Goal: Find contact information: Find contact information

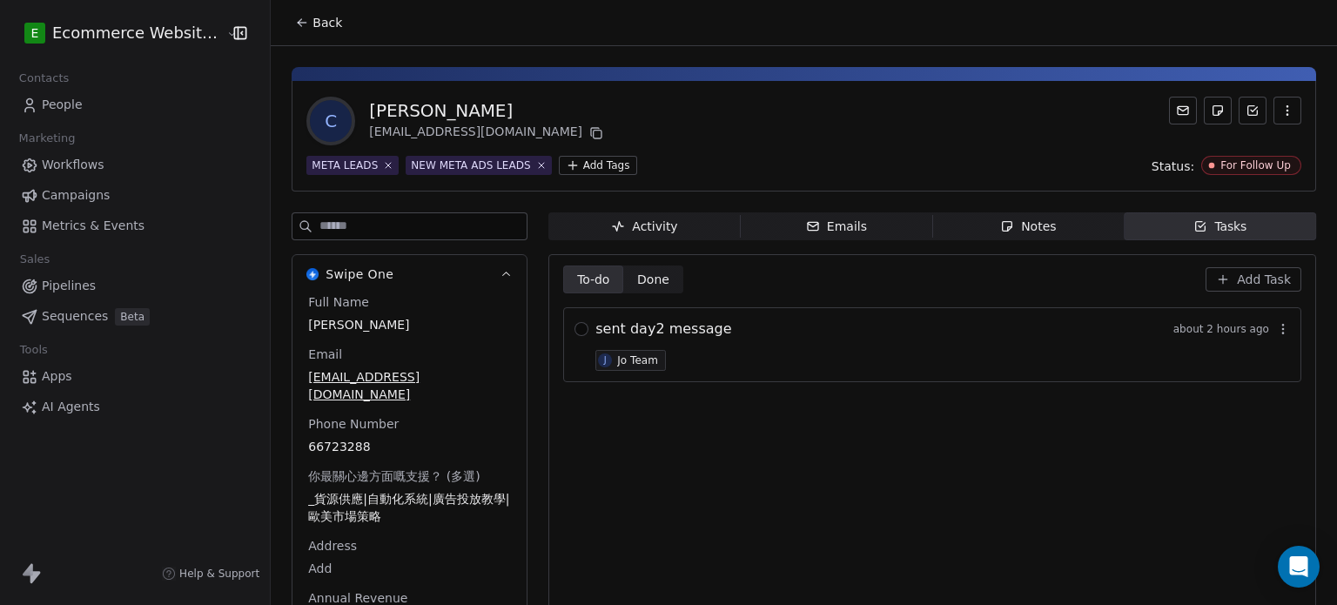
click at [295, 17] on icon at bounding box center [302, 23] width 14 height 14
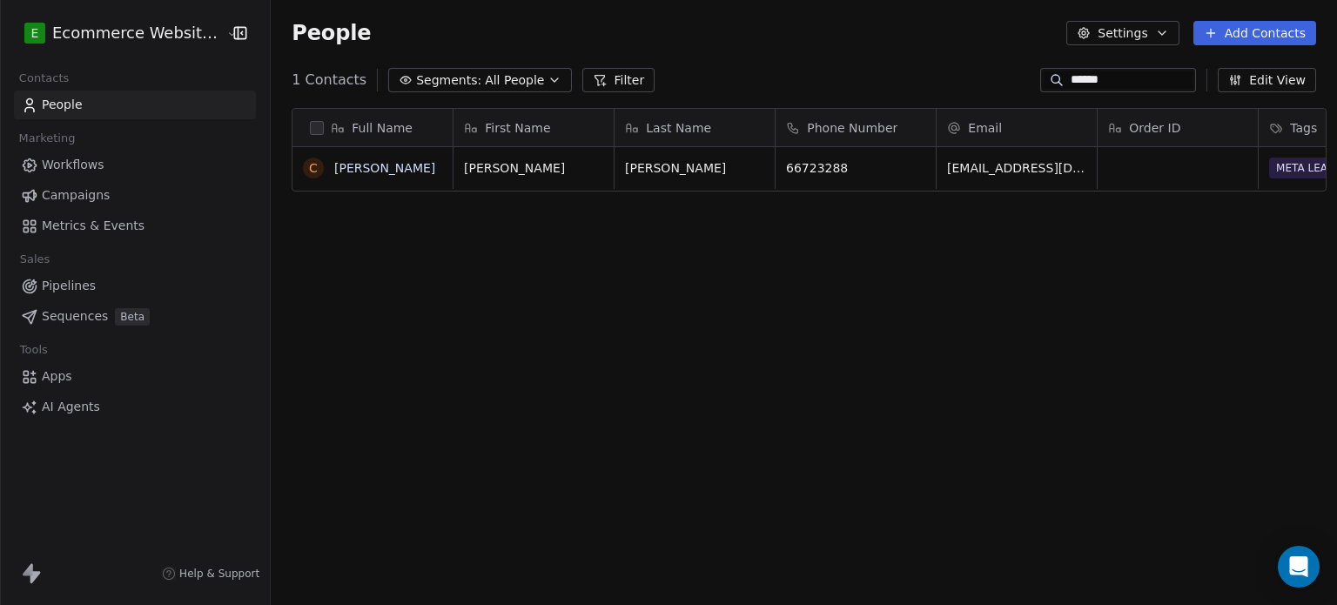
scroll to position [519, 1063]
click at [503, 83] on span "All People" at bounding box center [514, 80] width 59 height 18
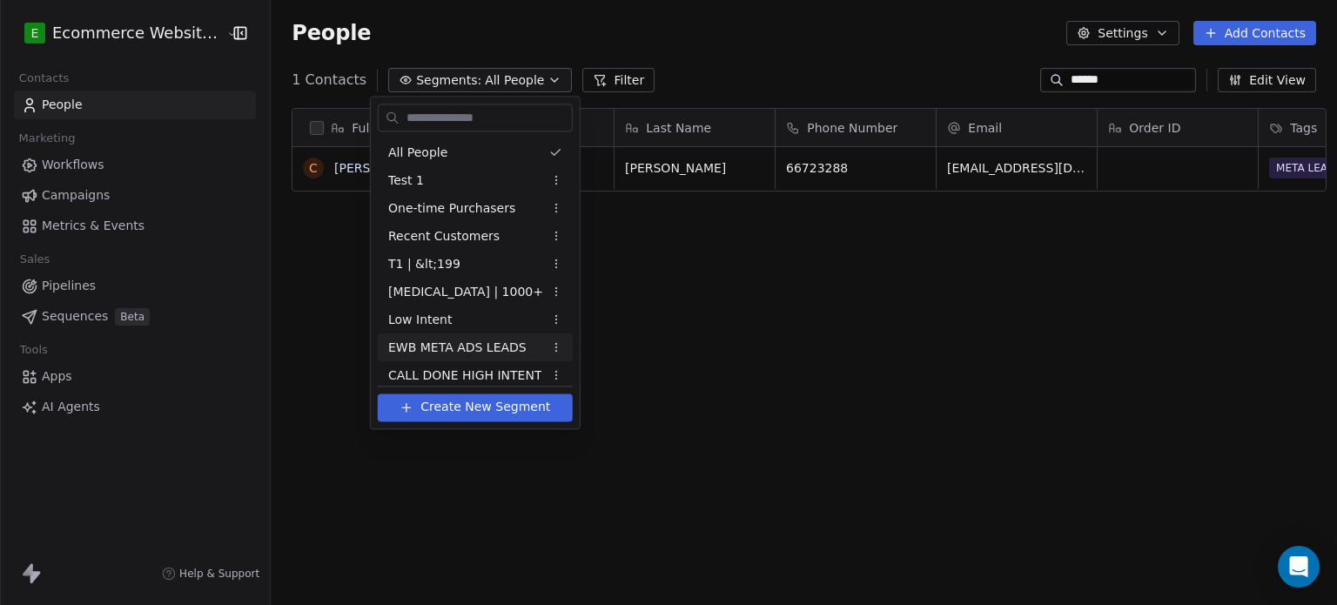
click at [467, 352] on span "EWB META ADS LEADS" at bounding box center [457, 348] width 138 height 18
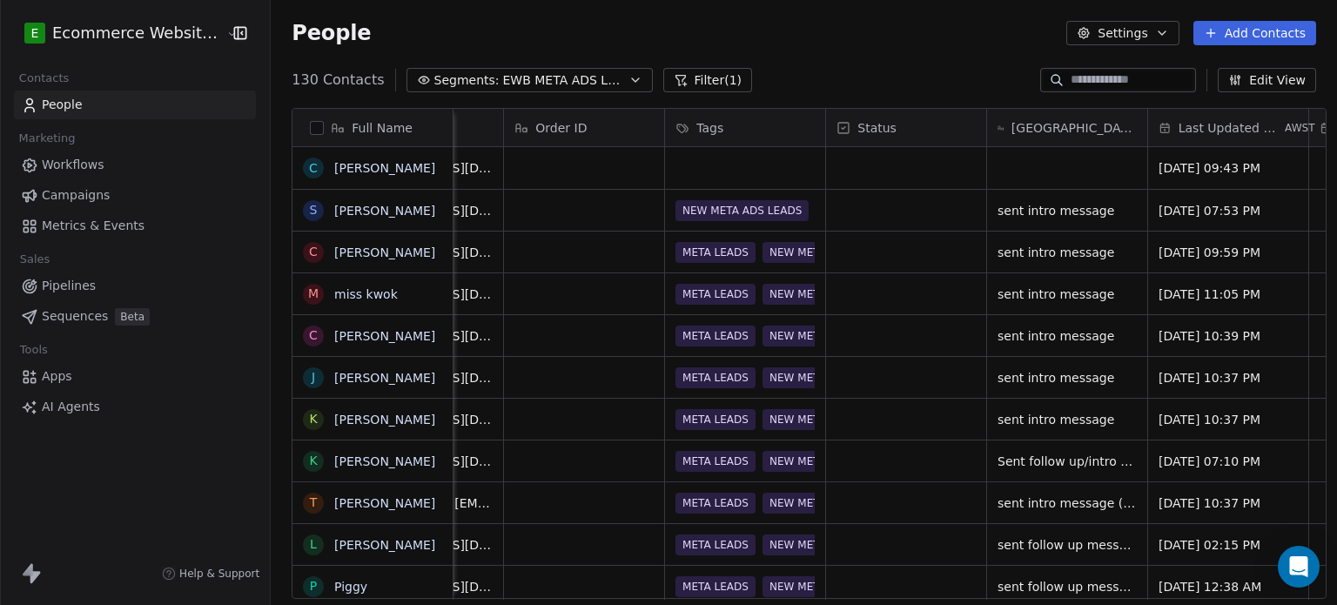
scroll to position [0, 663]
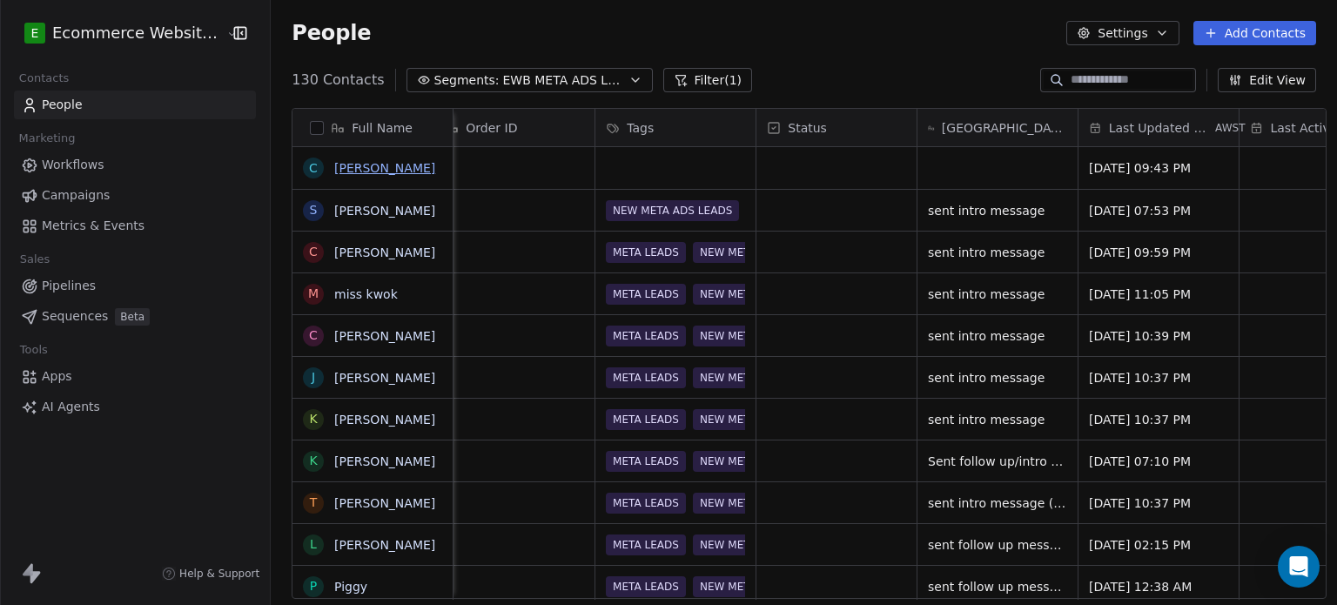
click at [340, 170] on link "[PERSON_NAME]" at bounding box center [384, 168] width 101 height 14
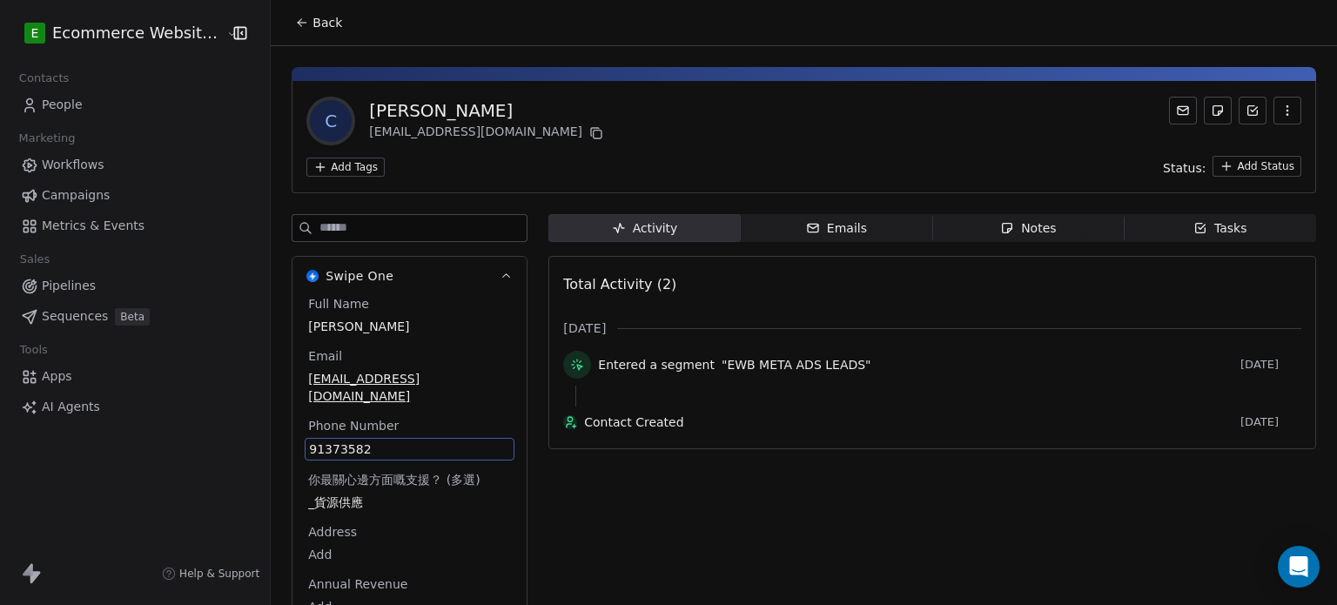
scroll to position [46, 0]
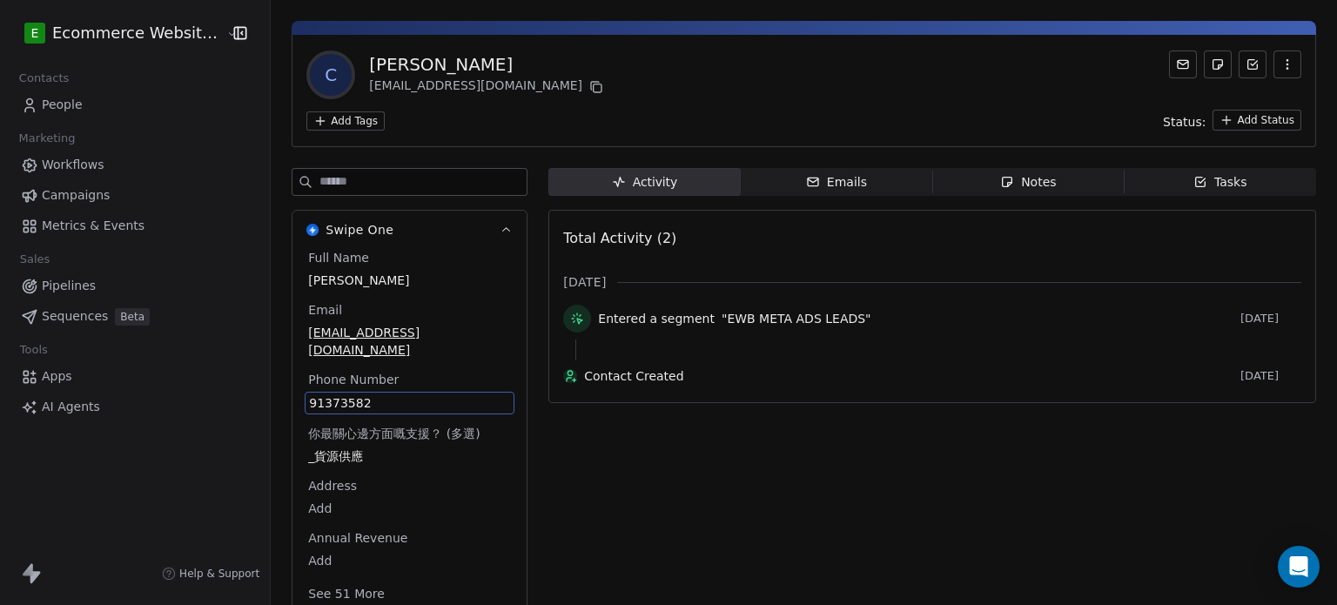
click at [404, 425] on div "Full Name [PERSON_NAME] Email [EMAIL_ADDRESS][DOMAIN_NAME] Phone Number [PHONE_…" at bounding box center [410, 427] width 210 height 357
click at [413, 394] on span "91373582" at bounding box center [409, 402] width 201 height 17
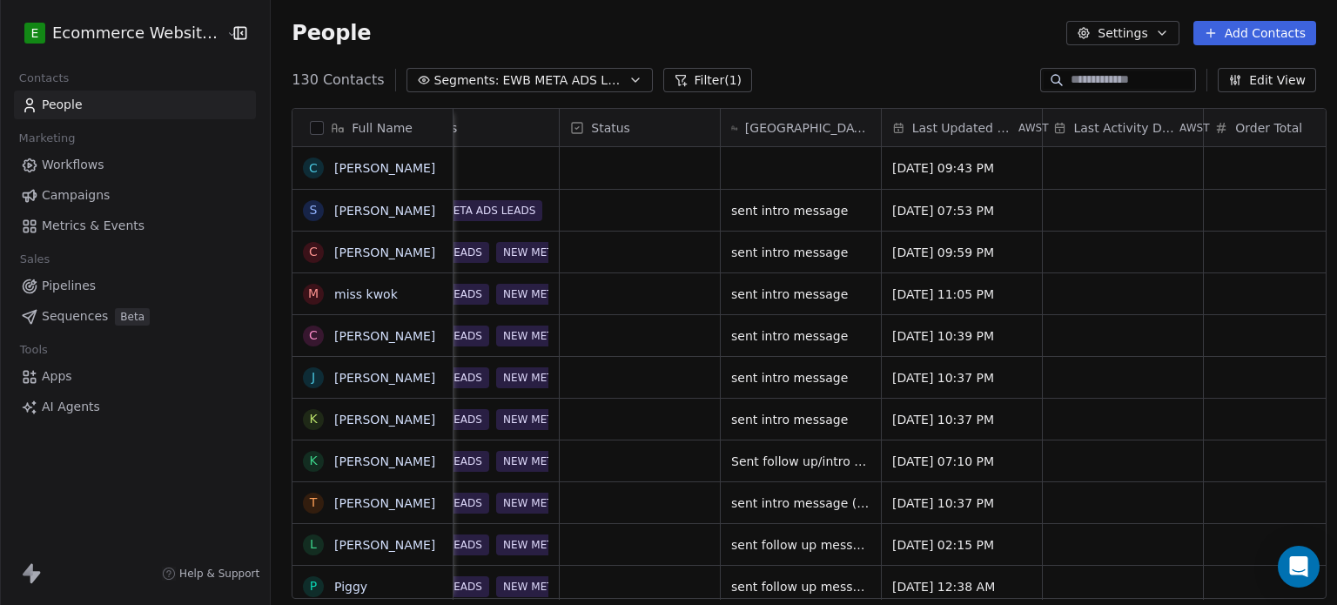
scroll to position [0, 874]
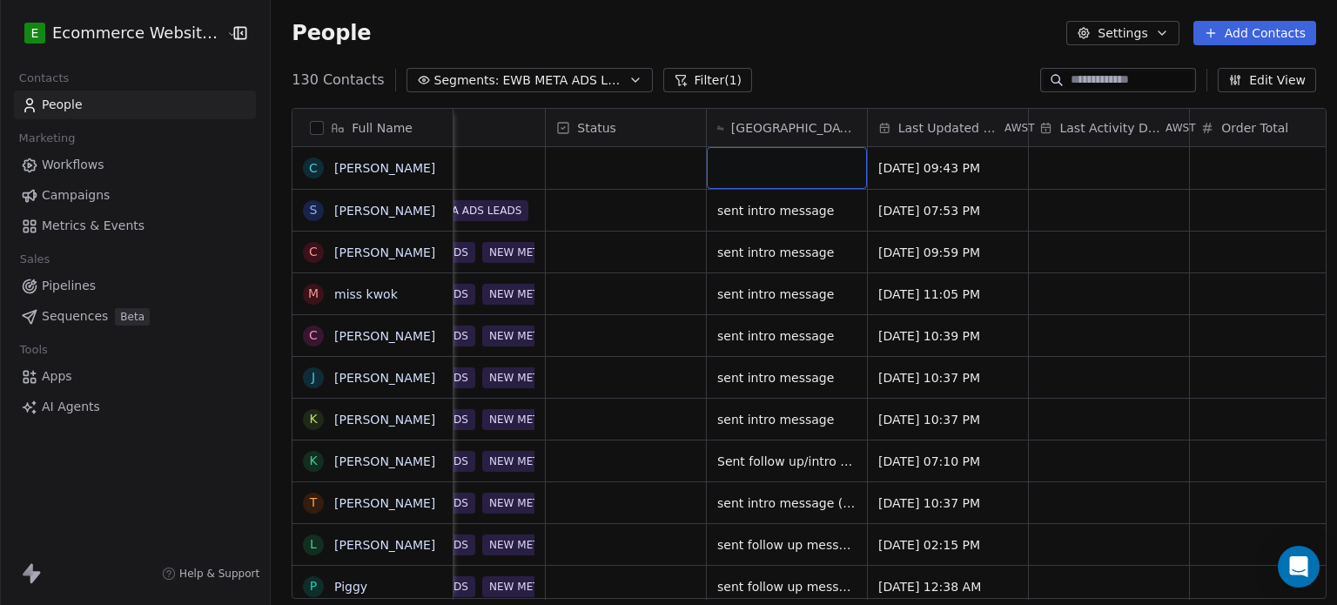
click at [739, 165] on div "grid" at bounding box center [787, 168] width 160 height 42
type textarea "**********"
